Goal: Information Seeking & Learning: Stay updated

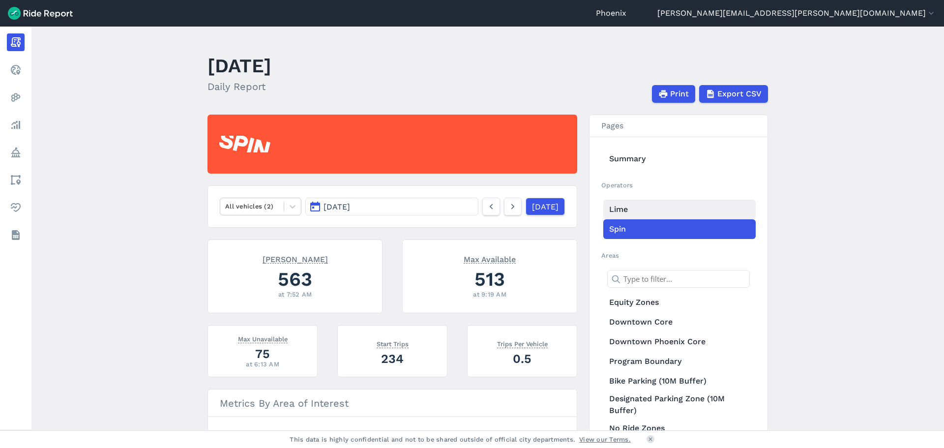
click at [632, 214] on link "Lime" at bounding box center [680, 210] width 152 height 20
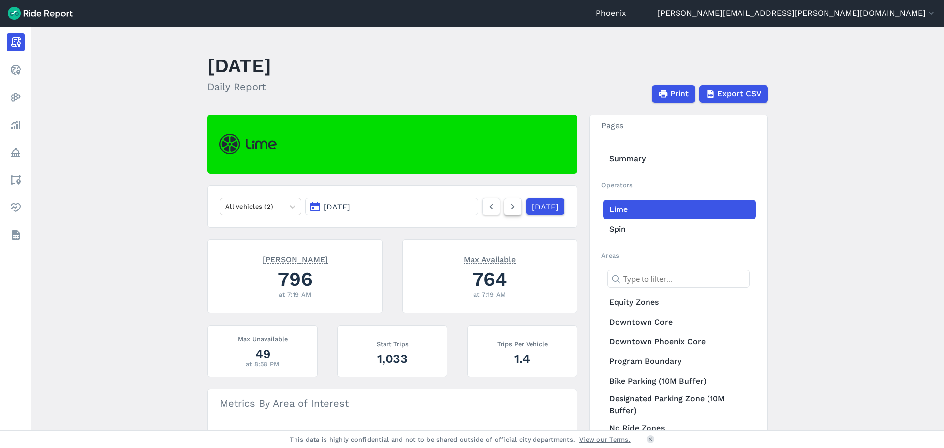
click at [508, 212] on icon at bounding box center [513, 207] width 11 height 12
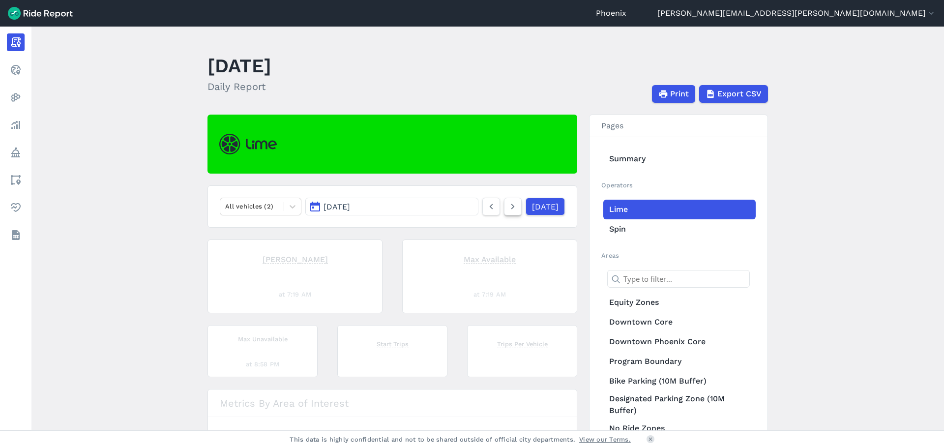
click at [508, 212] on icon at bounding box center [513, 207] width 11 height 12
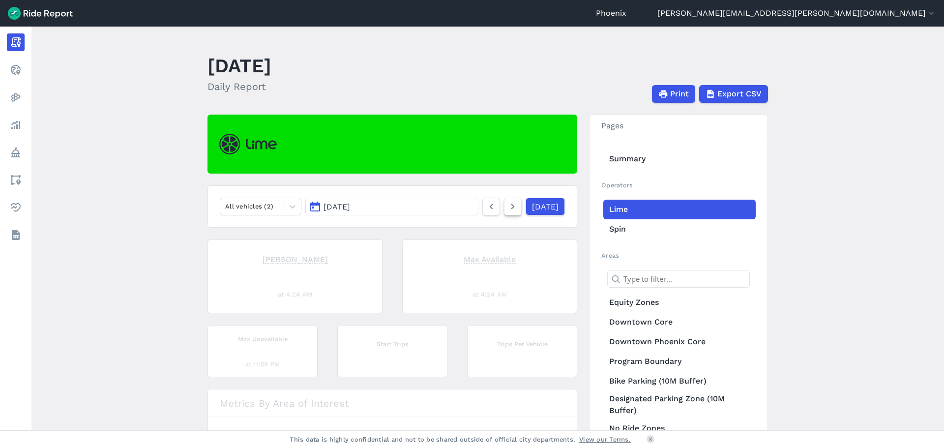
click at [508, 212] on icon at bounding box center [513, 207] width 11 height 12
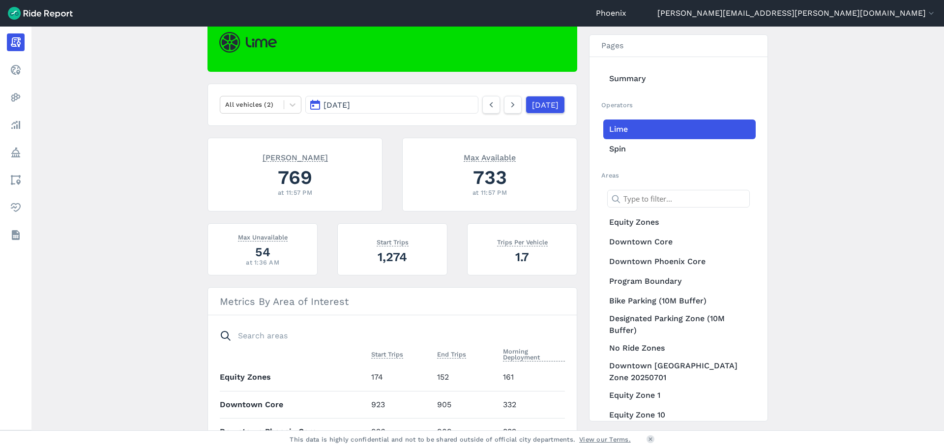
scroll to position [98, 0]
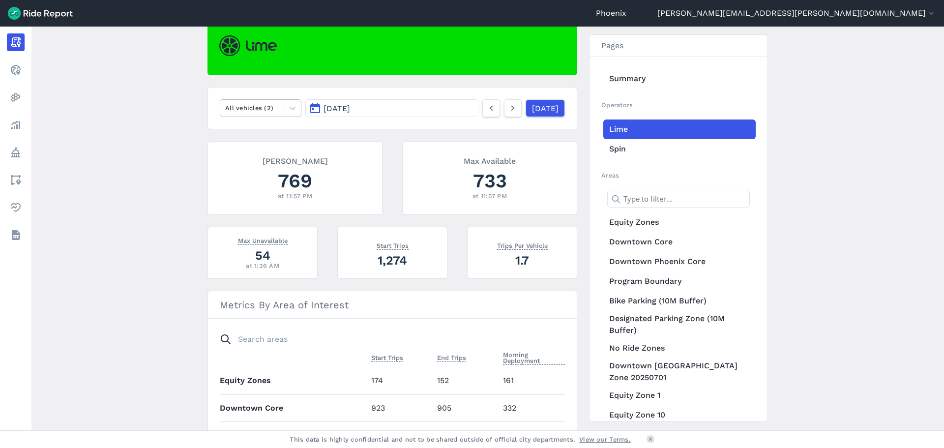
click at [268, 112] on div at bounding box center [252, 107] width 54 height 11
click at [253, 134] on div "E-Bikes" at bounding box center [261, 131] width 82 height 17
click at [250, 105] on div at bounding box center [252, 107] width 54 height 11
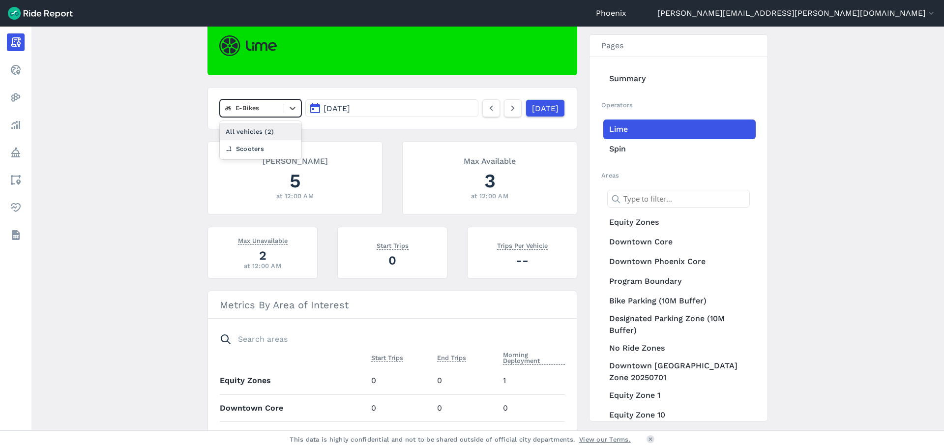
click at [251, 133] on div "All vehicles (2)" at bounding box center [261, 131] width 82 height 17
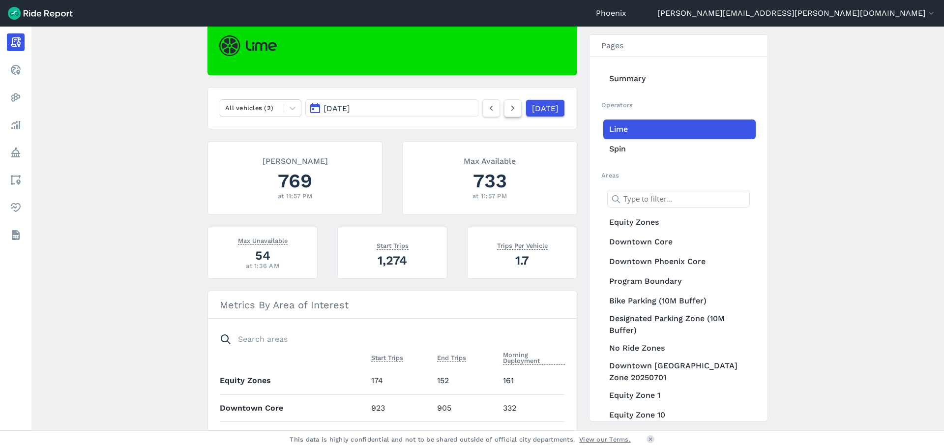
click at [508, 107] on icon at bounding box center [513, 108] width 11 height 12
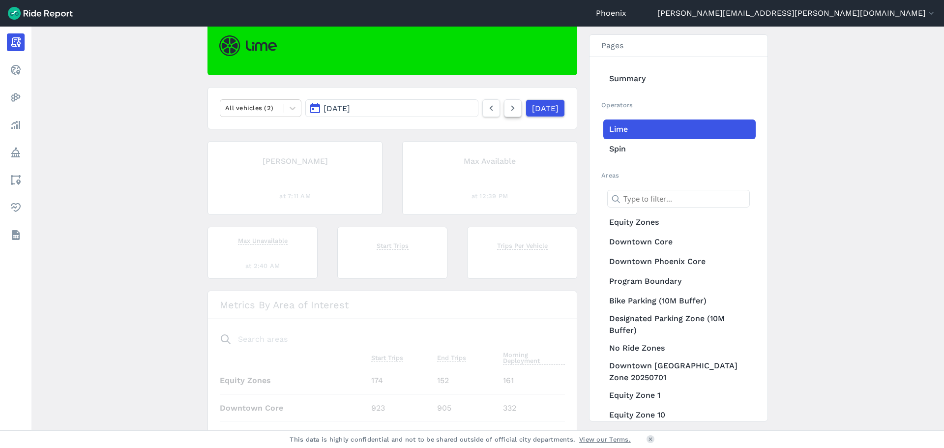
click at [508, 107] on icon at bounding box center [513, 108] width 11 height 12
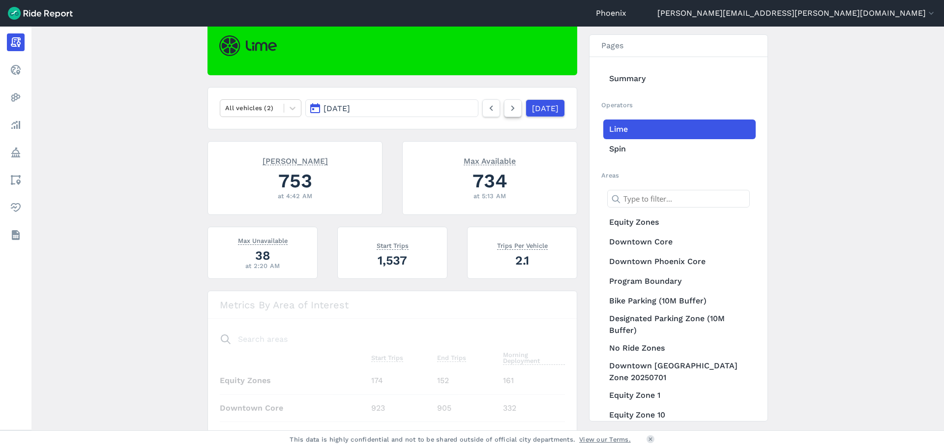
click at [508, 107] on icon at bounding box center [513, 108] width 11 height 12
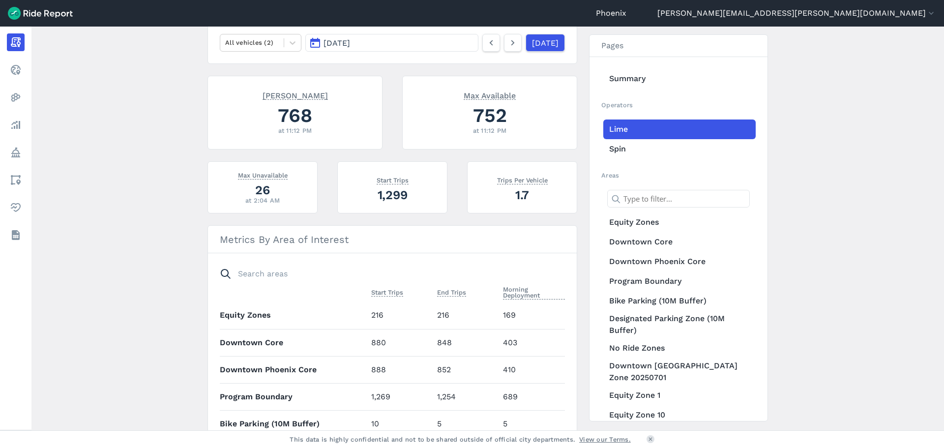
scroll to position [148, 0]
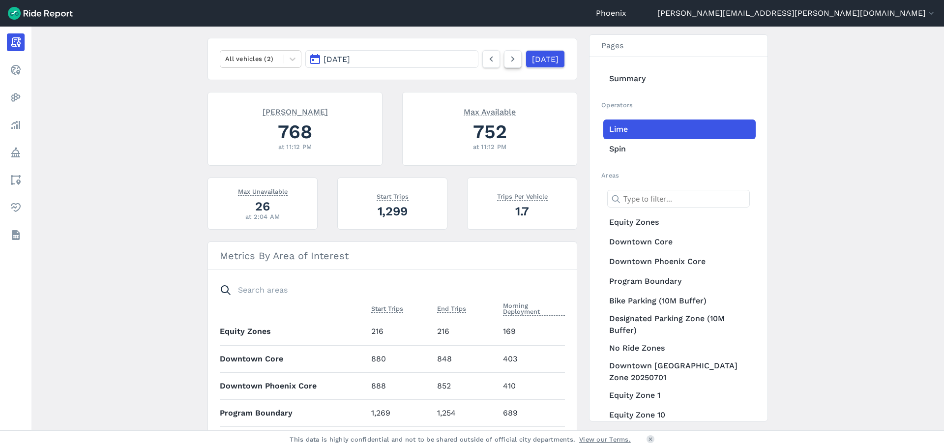
click at [504, 66] on link at bounding box center [513, 59] width 18 height 18
click at [222, 58] on div "All vehicles (2)" at bounding box center [251, 58] width 63 height 15
click at [239, 85] on div "E-Bikes" at bounding box center [261, 82] width 82 height 17
click at [508, 61] on icon at bounding box center [513, 59] width 11 height 12
click at [273, 56] on div at bounding box center [252, 58] width 54 height 11
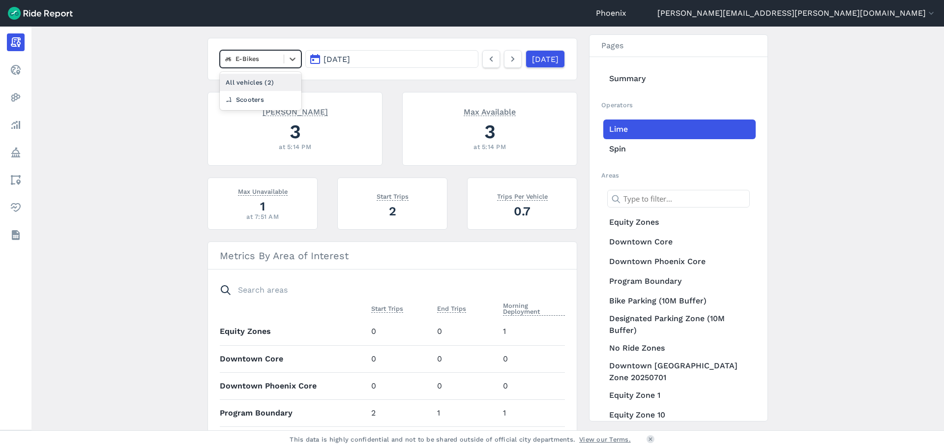
click at [259, 80] on div "All vehicles (2)" at bounding box center [261, 82] width 82 height 17
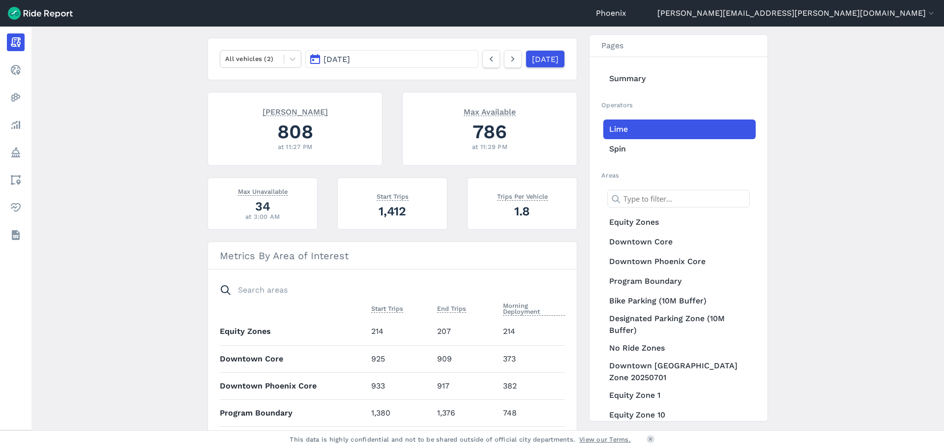
click at [237, 47] on nav "All vehicles (2) [DATE] [DATE]" at bounding box center [393, 59] width 370 height 42
click at [258, 59] on div at bounding box center [252, 58] width 54 height 11
click at [255, 83] on div "E-Bikes" at bounding box center [261, 82] width 82 height 17
click at [508, 63] on icon at bounding box center [513, 59] width 11 height 12
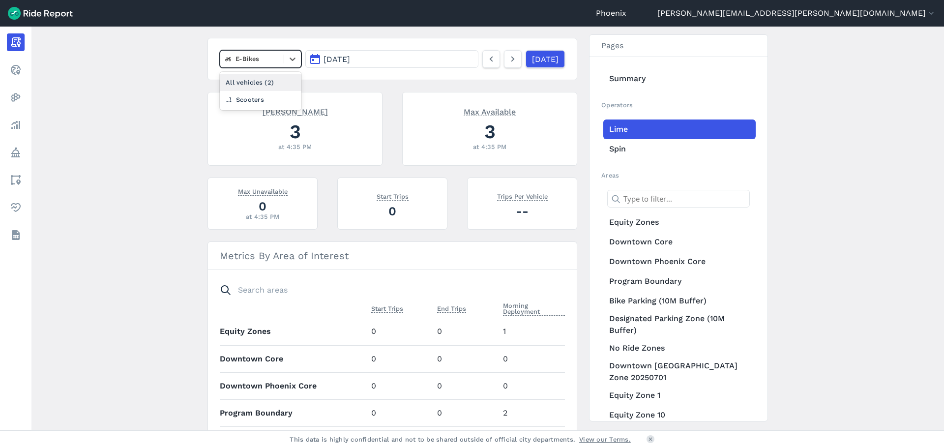
click at [272, 60] on div at bounding box center [252, 58] width 54 height 11
click at [264, 86] on div "All vehicles (2)" at bounding box center [261, 82] width 82 height 17
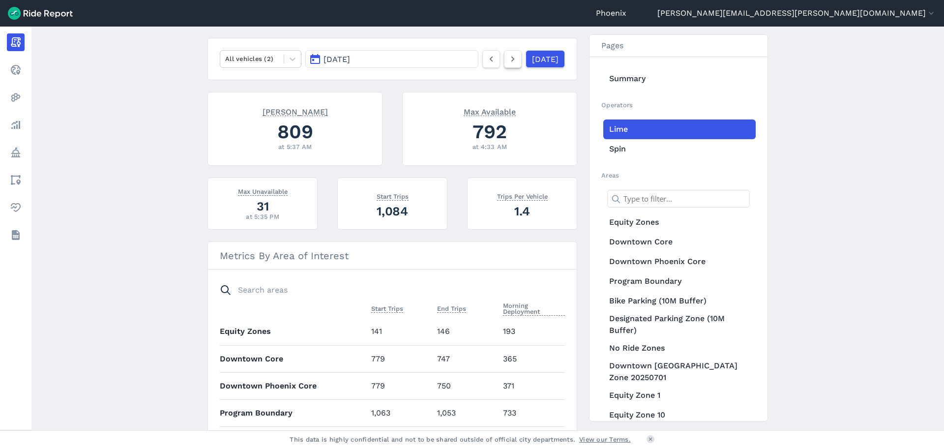
click at [508, 59] on icon at bounding box center [513, 59] width 11 height 12
drag, startPoint x: 249, startPoint y: 59, endPoint x: 248, endPoint y: 63, distance: 4.9
click at [249, 59] on div at bounding box center [252, 58] width 54 height 11
click at [254, 87] on div "E-Bikes" at bounding box center [261, 82] width 82 height 17
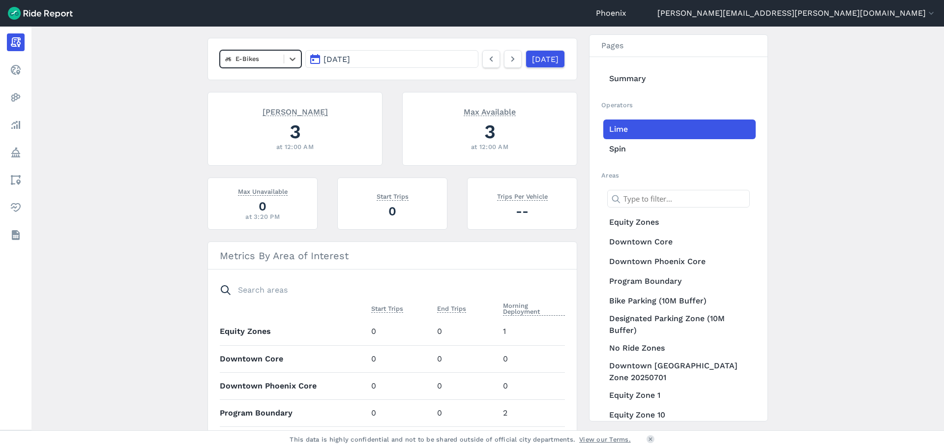
click at [263, 63] on div at bounding box center [252, 58] width 54 height 11
click at [508, 60] on link at bounding box center [513, 59] width 18 height 18
click at [281, 60] on div "E-Bikes" at bounding box center [251, 58] width 63 height 15
click at [252, 83] on div "All vehicles (2)" at bounding box center [261, 82] width 82 height 17
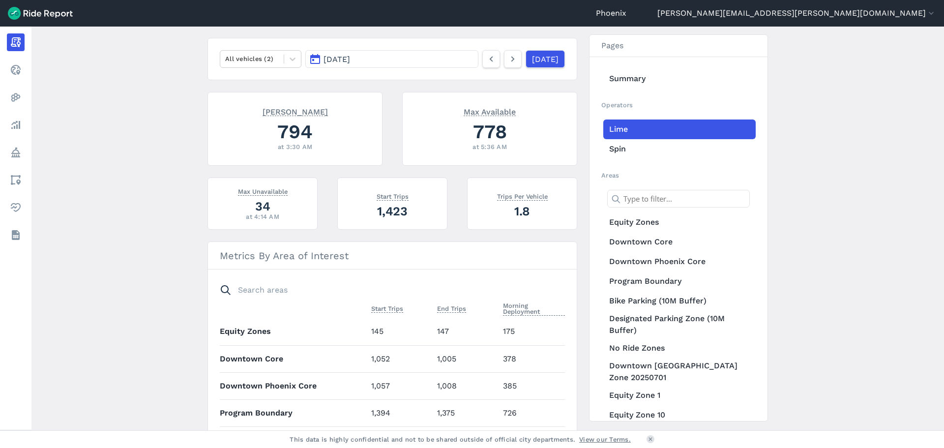
click at [500, 69] on nav "All vehicles (2) [DATE] [DATE]" at bounding box center [393, 59] width 370 height 42
click at [504, 52] on link at bounding box center [513, 59] width 18 height 18
click at [273, 67] on div "All vehicles (2)" at bounding box center [261, 59] width 82 height 18
click at [262, 89] on div "E-Bikes" at bounding box center [261, 82] width 82 height 17
click at [508, 58] on icon at bounding box center [513, 59] width 11 height 12
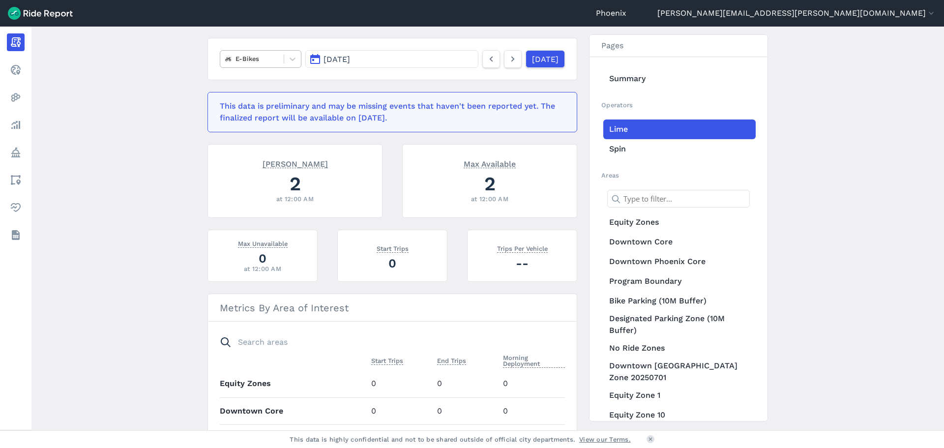
click at [241, 65] on div "E-Bikes" at bounding box center [251, 58] width 63 height 15
click at [247, 79] on div "All vehicles (2)" at bounding box center [261, 82] width 82 height 17
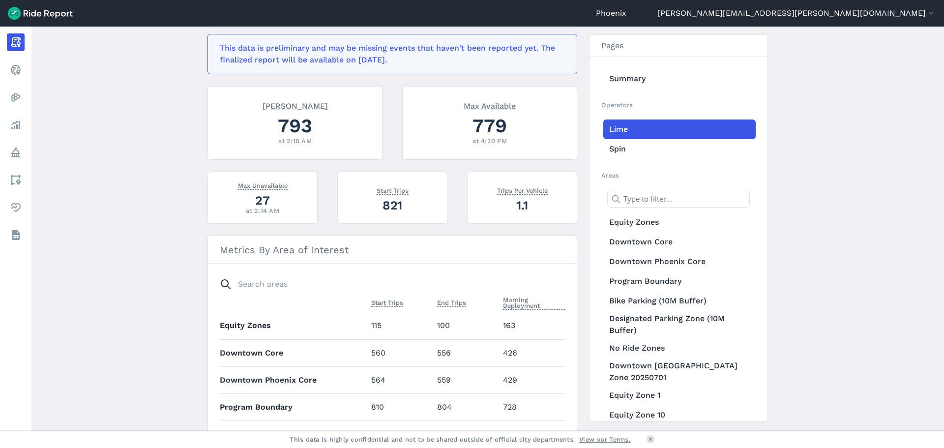
scroll to position [295, 0]
